Goal: Task Accomplishment & Management: Complete application form

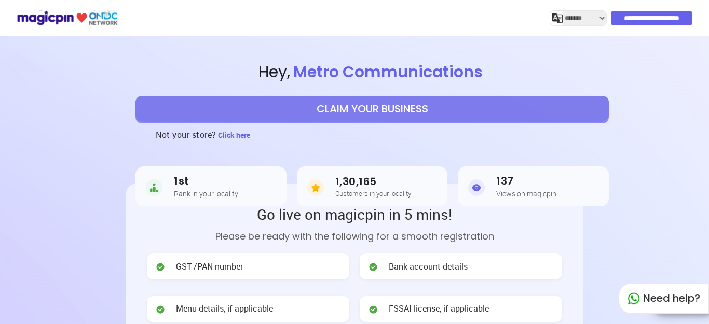
select select "*******"
click at [404, 112] on button "CLAIM YOUR BUSINESS" at bounding box center [371, 109] width 473 height 26
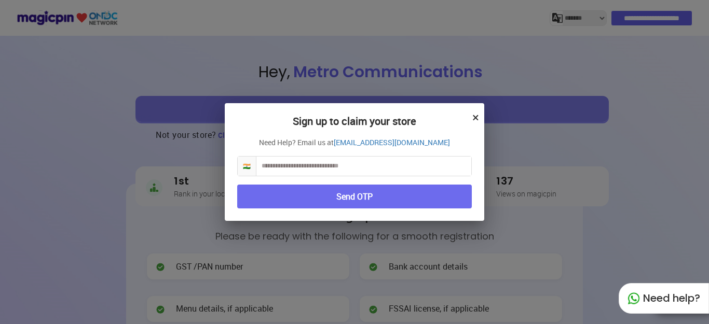
click at [380, 169] on input "text" at bounding box center [363, 166] width 215 height 19
type input "**********"
click at [346, 199] on button "Send OTP" at bounding box center [354, 197] width 235 height 24
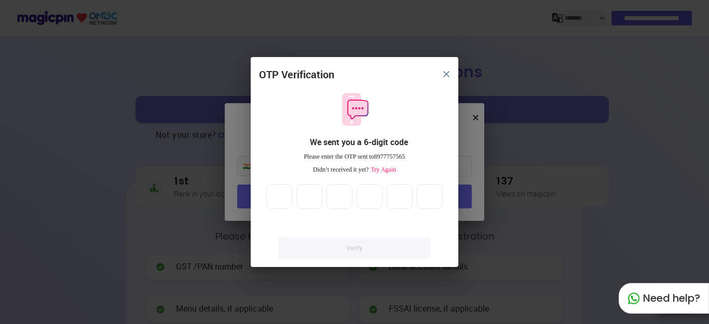
click at [386, 170] on span "Try Again" at bounding box center [383, 169] width 28 height 7
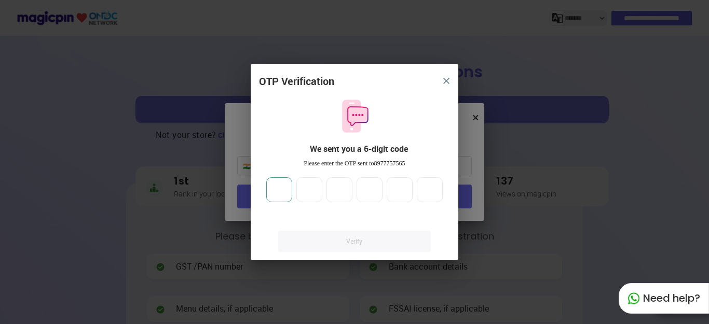
click at [280, 194] on input "number" at bounding box center [279, 190] width 26 height 25
type input "*"
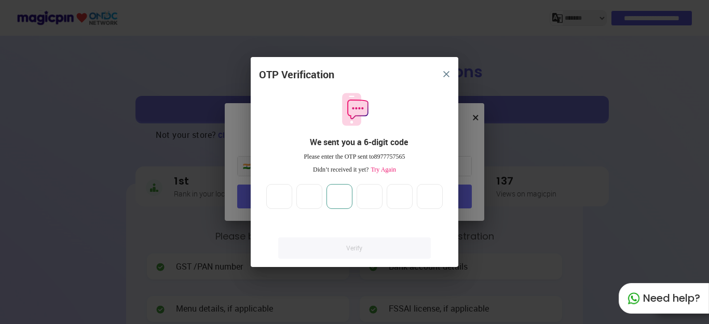
type input "*"
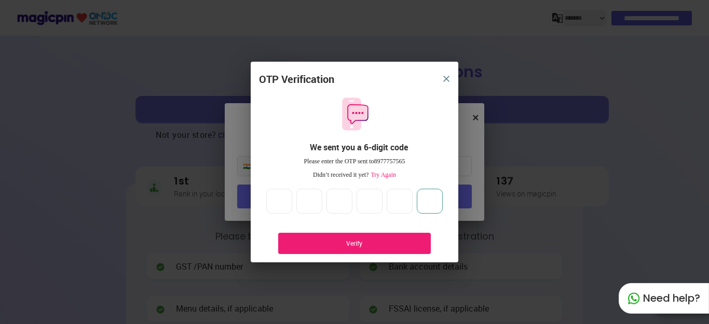
type input "*"
click at [357, 247] on div "Verify" at bounding box center [354, 243] width 121 height 9
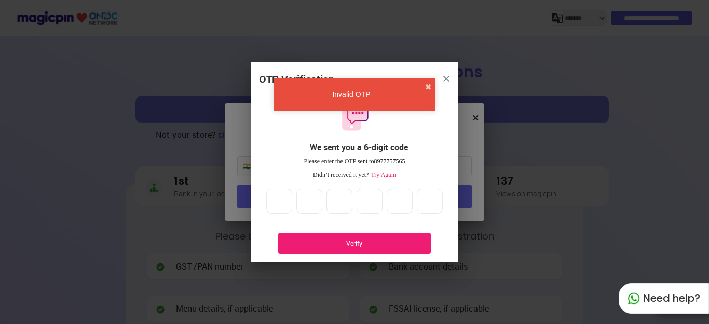
click at [381, 169] on div "OTP Verification We sent you a 6-digit code Please enter the OTP sent to 897775…" at bounding box center [355, 167] width 208 height 190
click at [380, 173] on span "Try Again" at bounding box center [383, 174] width 28 height 7
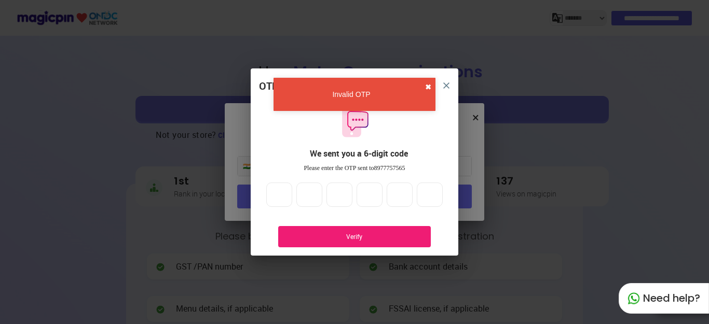
click at [427, 87] on button "✖" at bounding box center [428, 87] width 6 height 10
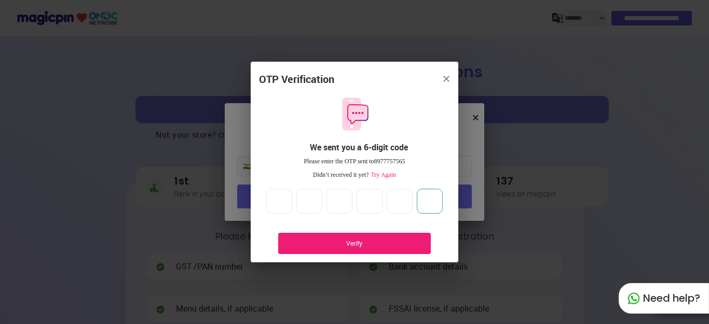
drag, startPoint x: 434, startPoint y: 197, endPoint x: 206, endPoint y: 228, distance: 229.9
click at [206, 228] on div "OTP Verification We sent you a 6-digit code Please enter the OTP sent to 897775…" at bounding box center [354, 162] width 709 height 324
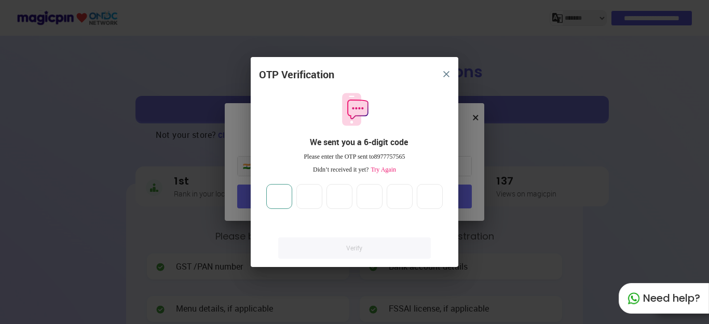
type input "*"
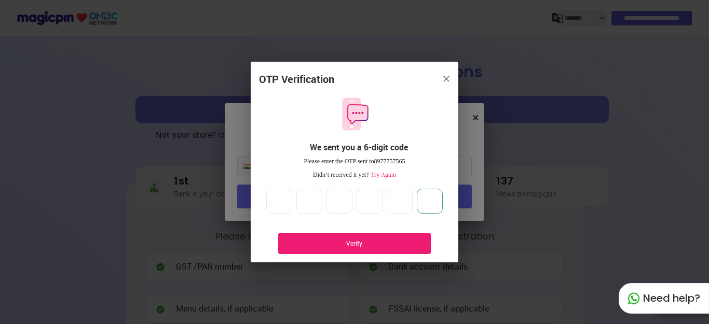
type input "*"
click at [344, 242] on div "Verify" at bounding box center [354, 243] width 121 height 9
